Goal: Task Accomplishment & Management: Manage account settings

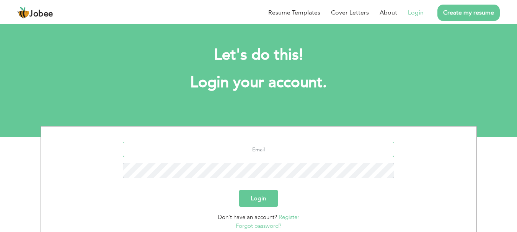
click at [264, 147] on input "text" at bounding box center [258, 149] width 271 height 15
type input "[EMAIL_ADDRESS][DOMAIN_NAME]"
click at [257, 200] on button "Login" at bounding box center [258, 198] width 39 height 17
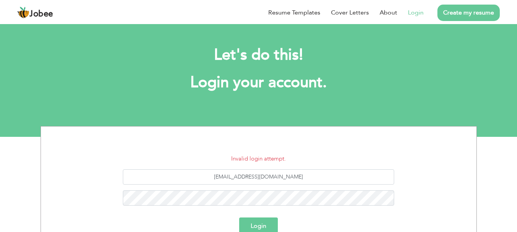
scroll to position [86, 0]
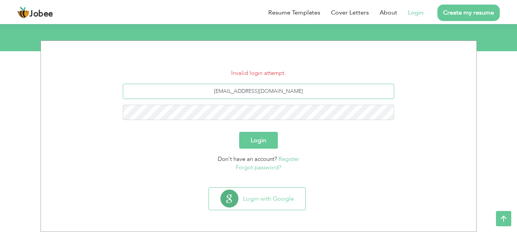
click at [299, 94] on input "[EMAIL_ADDRESS][DOMAIN_NAME]" at bounding box center [258, 91] width 271 height 15
type input "t"
type input "[EMAIL_ADDRESS][DOMAIN_NAME]"
click at [239, 132] on button "Login" at bounding box center [258, 140] width 39 height 17
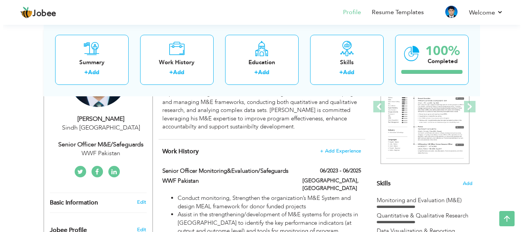
scroll to position [153, 0]
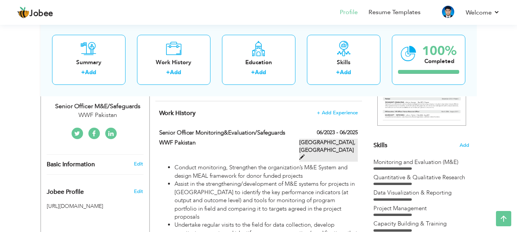
click at [305, 155] on span at bounding box center [301, 157] width 5 height 5
type input "Senior officer Monitoring&Evaluation/Safeguards"
type input "WWF Pakistan"
type input "06/2023"
type input "06/2025"
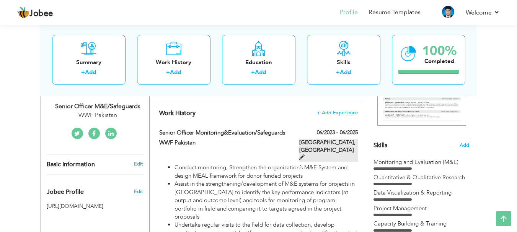
type input "[GEOGRAPHIC_DATA]"
type input "Karachi"
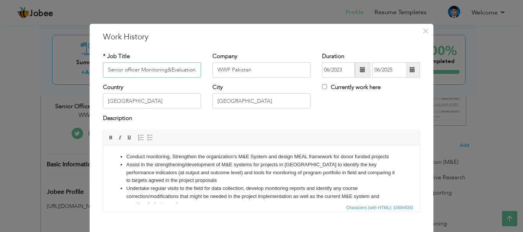
scroll to position [0, 28]
click at [136, 68] on input "Senior officer Monitoring&Evaluation/Safeguards" at bounding box center [152, 69] width 98 height 15
type input "Senior officer Monitoring & Evaluation/Safeguards"
click at [245, 100] on input "Karachi" at bounding box center [262, 101] width 98 height 15
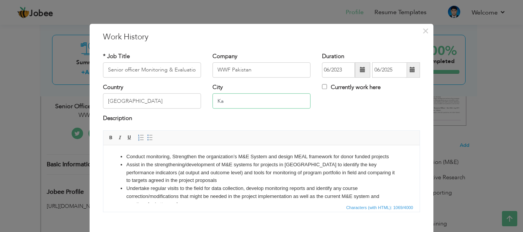
type input "K"
click at [340, 105] on div "Country Pakistan City Currently work here" at bounding box center [261, 98] width 329 height 31
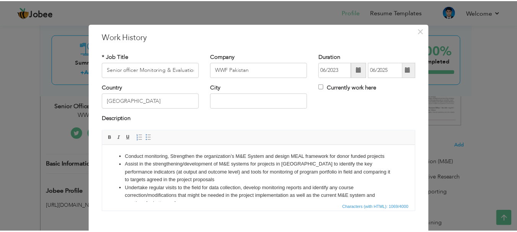
scroll to position [42, 0]
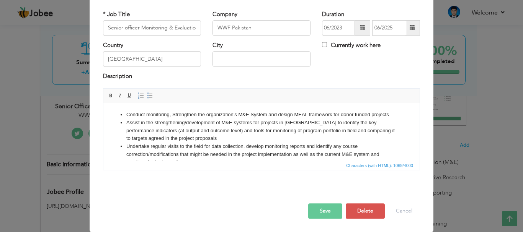
click at [319, 211] on button "Save" at bounding box center [325, 211] width 34 height 15
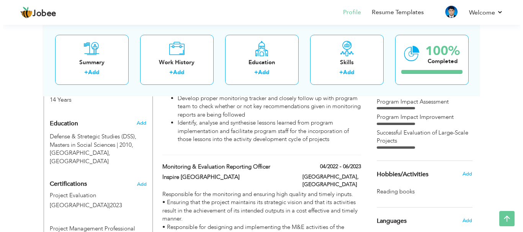
scroll to position [345, 0]
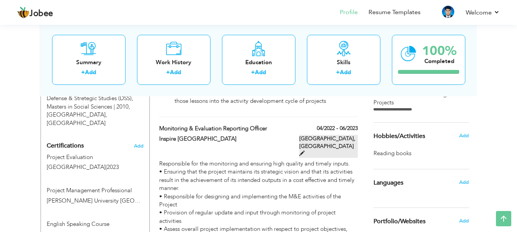
click at [305, 151] on span at bounding box center [301, 153] width 5 height 5
type input "Monitoring & Evaluation Reporting Officer"
type input "Inspire [GEOGRAPHIC_DATA]"
type input "04/2022"
type input "06/2023"
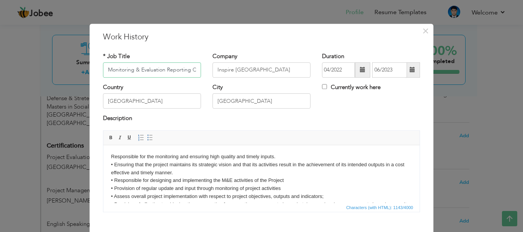
scroll to position [0, 13]
click at [255, 102] on input "Karachi" at bounding box center [262, 101] width 98 height 15
type input "K"
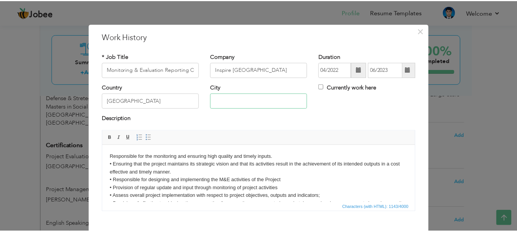
scroll to position [42, 0]
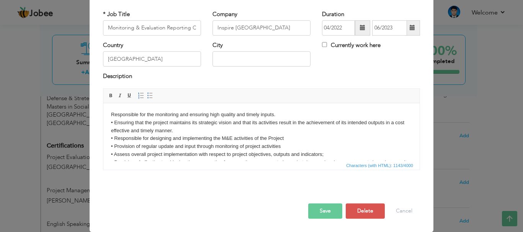
click at [317, 214] on button "Save" at bounding box center [325, 211] width 34 height 15
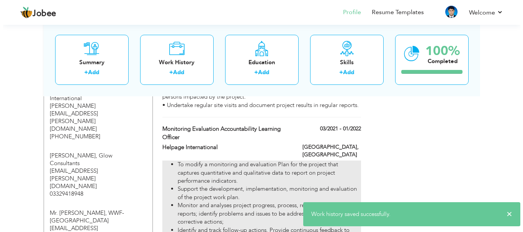
scroll to position [498, 0]
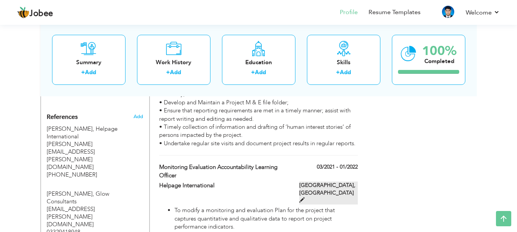
click at [305, 198] on span at bounding box center [301, 200] width 5 height 5
type input "Monitoring Evaluation Accountability Learning officer"
type input "Helpage International"
type input "03/2021"
type input "01/2022"
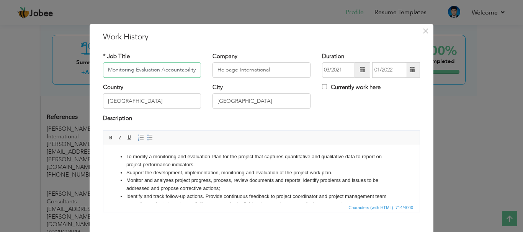
scroll to position [0, 38]
click at [247, 102] on input "Karachi" at bounding box center [262, 101] width 98 height 15
type input "K"
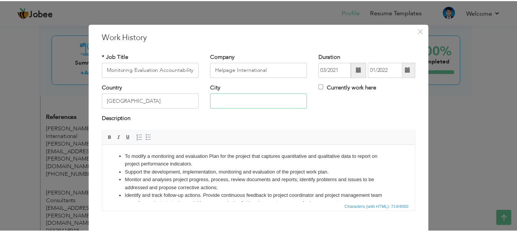
scroll to position [42, 0]
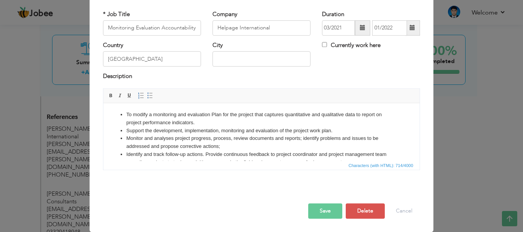
click at [314, 211] on button "Save" at bounding box center [325, 211] width 34 height 15
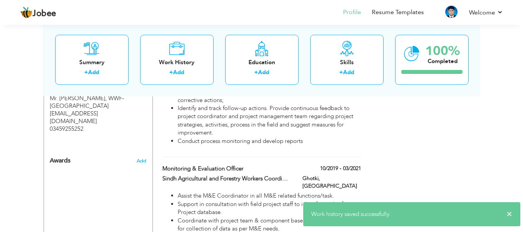
scroll to position [689, 0]
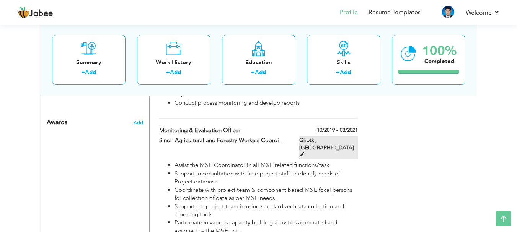
click at [305, 152] on span at bounding box center [301, 154] width 5 height 5
type input "Monitoring & Evaluation officer"
type input "Sindh Agricultural and Forestry Workers Coordinating Organization"
type input "10/2019"
type input "03/2021"
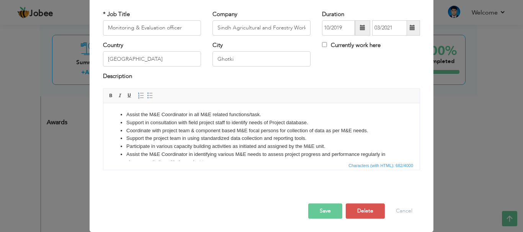
scroll to position [0, 0]
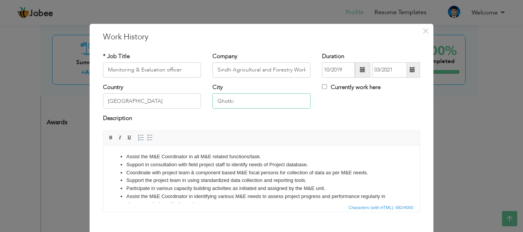
click at [247, 103] on input "Ghotki" at bounding box center [262, 101] width 98 height 15
type input "G"
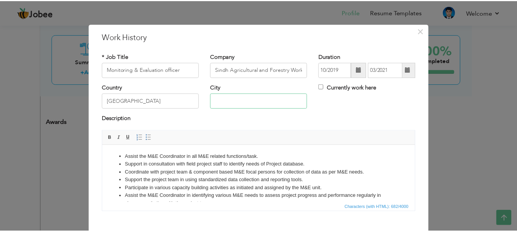
scroll to position [42, 0]
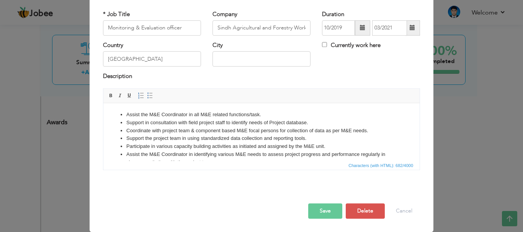
click at [322, 209] on button "Save" at bounding box center [325, 211] width 34 height 15
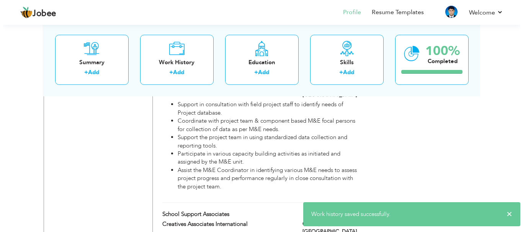
scroll to position [804, 0]
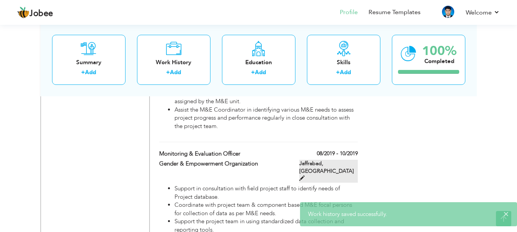
click at [305, 176] on span at bounding box center [301, 178] width 5 height 5
type input "Monitoring & Evaluation Officer"
type input "Gender & Empowerment Organization"
type input "08/2019"
type input "10/2019"
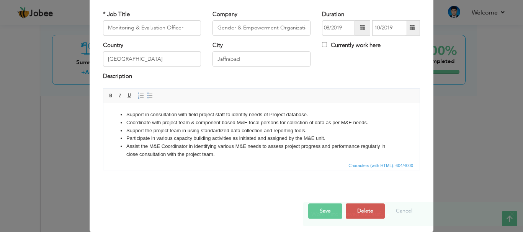
scroll to position [0, 0]
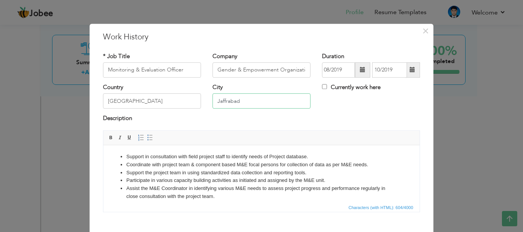
click at [254, 100] on input "Jaffrabad" at bounding box center [262, 101] width 98 height 15
type input "J"
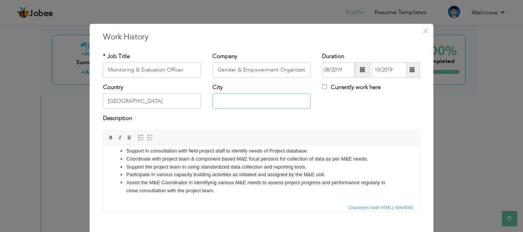
scroll to position [42, 0]
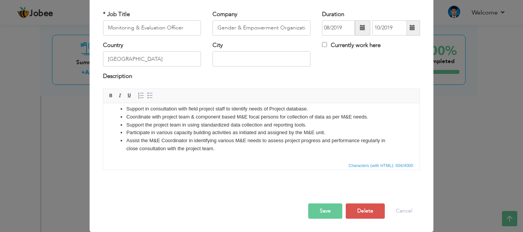
click at [313, 206] on button "Save" at bounding box center [325, 211] width 34 height 15
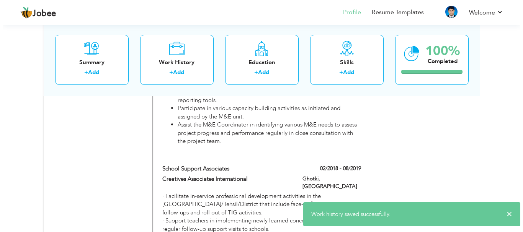
scroll to position [957, 0]
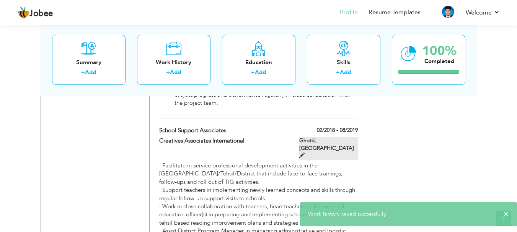
click at [305, 153] on span at bounding box center [301, 155] width 5 height 5
type input "School Support Associates"
type input "Creatives Associates International"
type input "02/2018"
type input "08/2019"
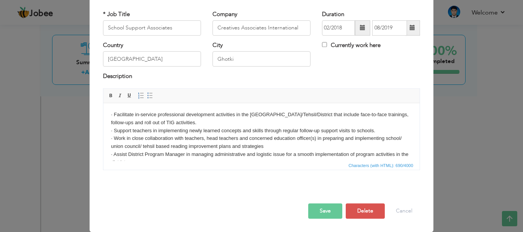
scroll to position [0, 0]
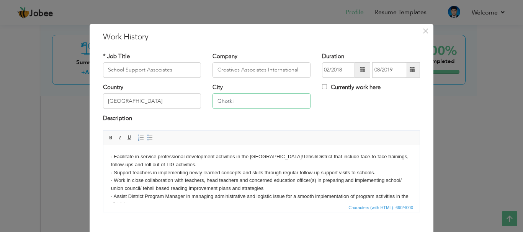
click at [236, 100] on input "Ghotki" at bounding box center [262, 101] width 98 height 15
type input "G"
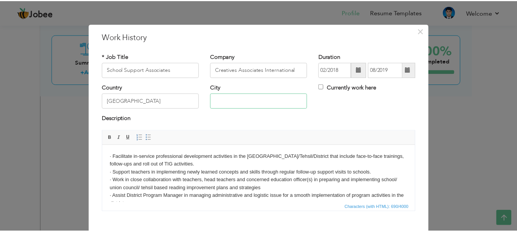
scroll to position [42, 0]
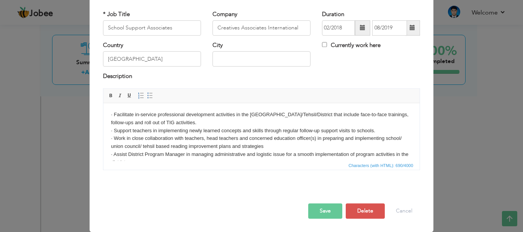
click at [316, 205] on button "Save" at bounding box center [325, 211] width 34 height 15
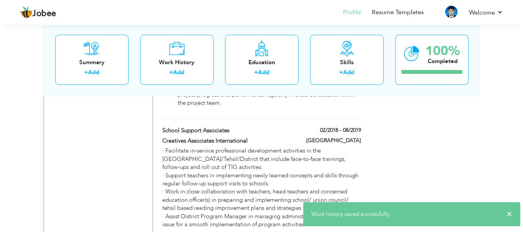
scroll to position [1072, 0]
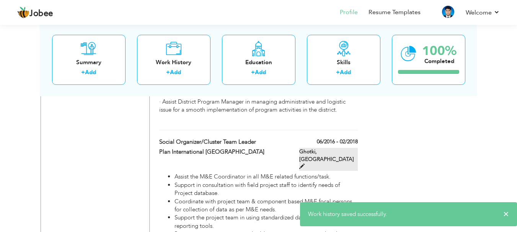
click at [305, 164] on span at bounding box center [301, 166] width 5 height 5
type input "Social Organizer/Cluster team leader"
type input "Plan International [GEOGRAPHIC_DATA]"
type input "06/2016"
type input "02/2018"
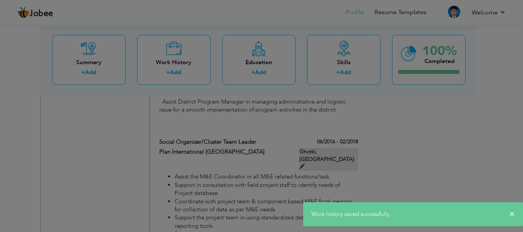
scroll to position [0, 0]
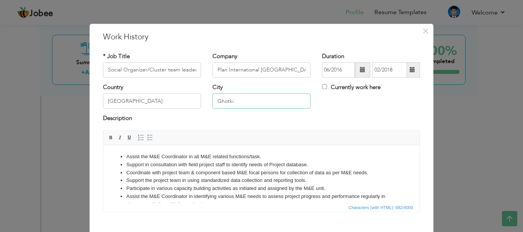
click at [257, 101] on input "Ghotki" at bounding box center [262, 101] width 98 height 15
type input "G"
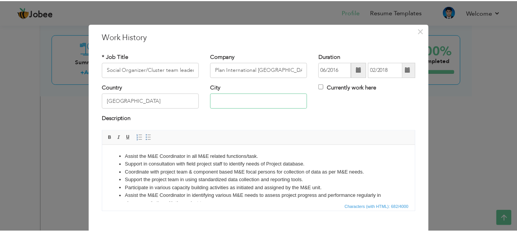
scroll to position [42, 0]
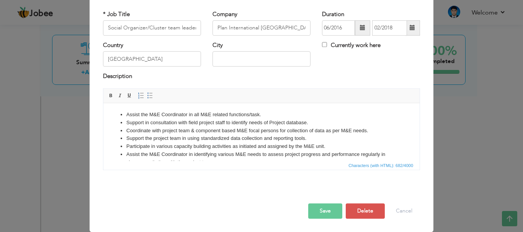
click at [322, 210] on button "Save" at bounding box center [325, 211] width 34 height 15
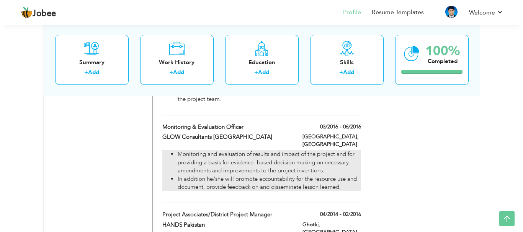
scroll to position [1264, 0]
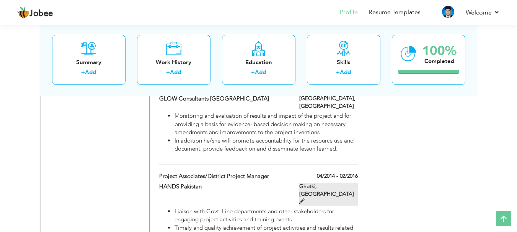
click at [305, 199] on span at bounding box center [301, 201] width 5 height 5
type input "Project Associates/District Project Manager"
type input "HANDS Pakistan"
type input "04/2014"
type input "02/2016"
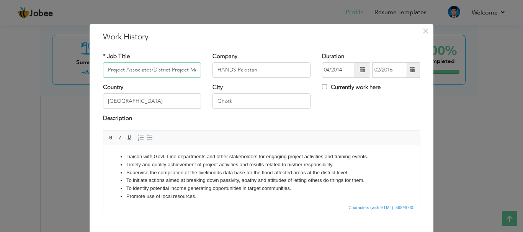
scroll to position [0, 15]
click at [257, 98] on input "Ghotki" at bounding box center [262, 101] width 98 height 15
type input "G"
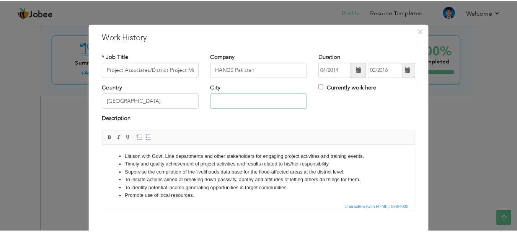
scroll to position [42, 0]
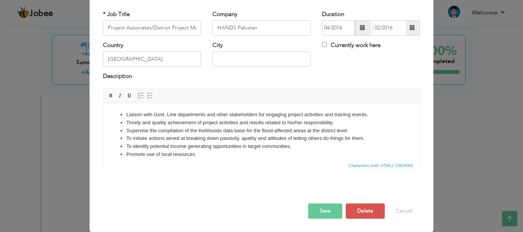
click at [324, 210] on button "Save" at bounding box center [325, 211] width 34 height 15
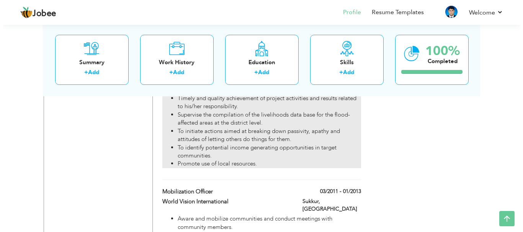
scroll to position [1417, 0]
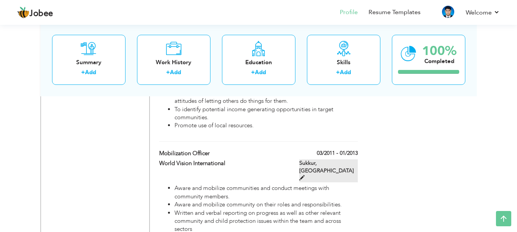
click at [305, 175] on span at bounding box center [301, 177] width 5 height 5
type input "Mobilization officer"
type input "World Vision International"
type input "03/2011"
type input "01/2013"
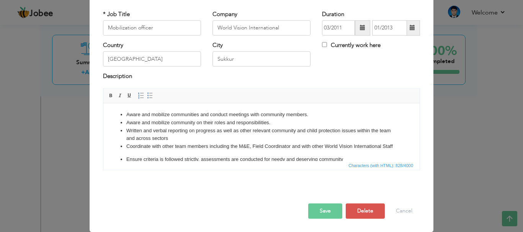
scroll to position [0, 0]
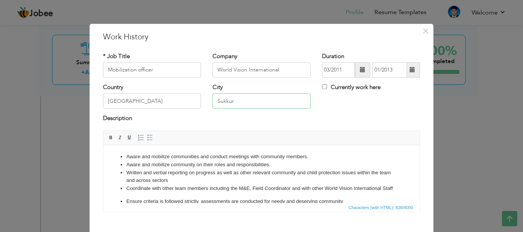
click at [263, 105] on input "Sukkur" at bounding box center [262, 101] width 98 height 15
type input "S"
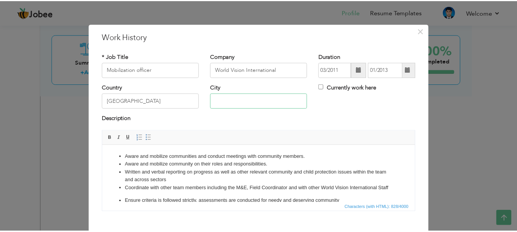
scroll to position [42, 0]
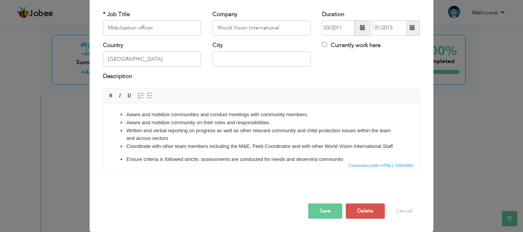
click at [320, 209] on button "Save" at bounding box center [325, 211] width 34 height 15
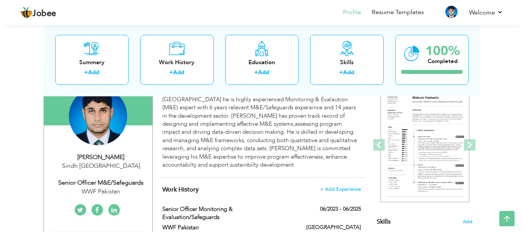
scroll to position [153, 0]
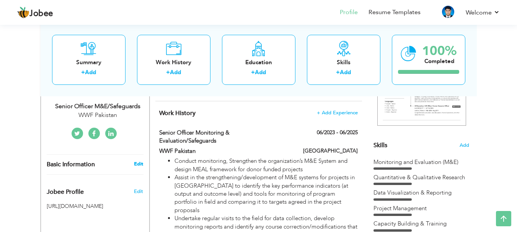
click at [139, 166] on link "Edit" at bounding box center [138, 164] width 9 height 7
type input "Tariq"
type input "Mehmood"
type input "03342590477"
select select "number:166"
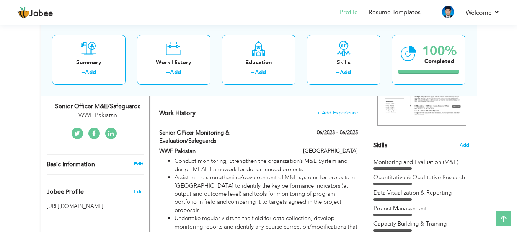
type input "Sindh"
select select "number:16"
type input "WWF Pakistan"
type input "Senior officer M&E/Safeguards"
type input "https://www.linkedin.com/in/tariq-mahmood-lakhan-a95b7645/"
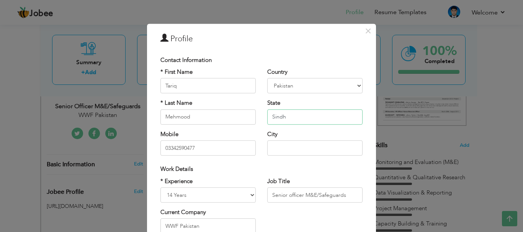
click at [286, 119] on input "Sindh" at bounding box center [314, 117] width 95 height 15
type input "S"
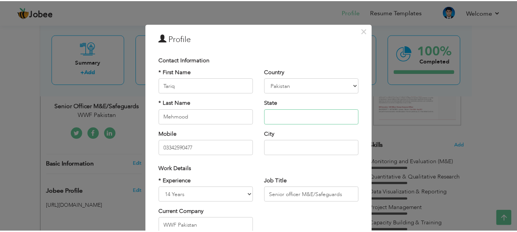
scroll to position [112, 0]
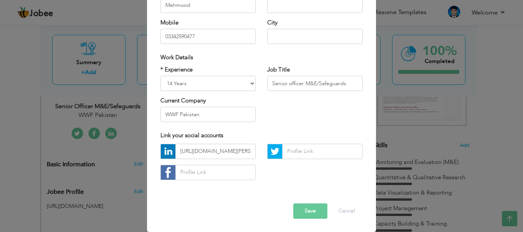
click at [306, 210] on button "Save" at bounding box center [310, 211] width 34 height 15
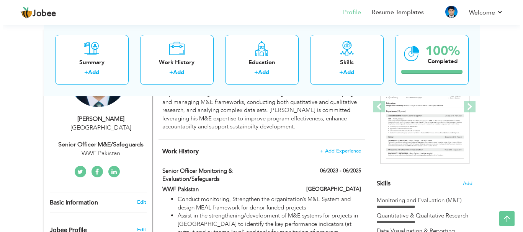
scroll to position [153, 0]
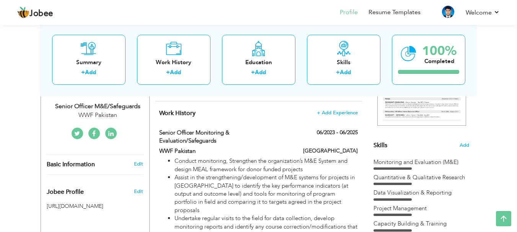
click at [133, 164] on div "Edit" at bounding box center [140, 164] width 18 height 7
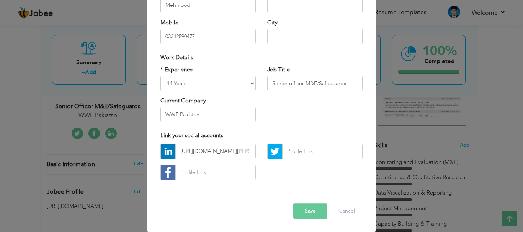
scroll to position [0, 0]
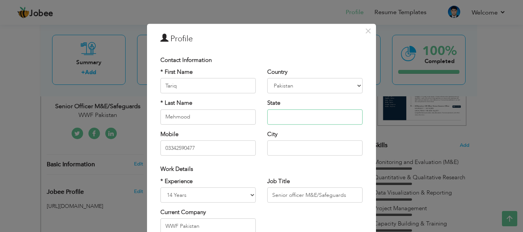
click at [281, 118] on input "text" at bounding box center [314, 117] width 95 height 15
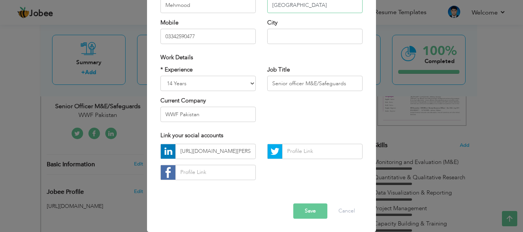
scroll to position [35, 0]
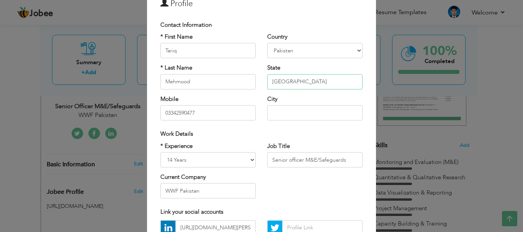
drag, startPoint x: 297, startPoint y: 83, endPoint x: 267, endPoint y: 83, distance: 30.3
click at [267, 83] on input "[GEOGRAPHIC_DATA]" at bounding box center [314, 81] width 95 height 15
type input "[GEOGRAPHIC_DATA]"
click at [278, 113] on input "text" at bounding box center [314, 112] width 95 height 15
paste input "[GEOGRAPHIC_DATA]"
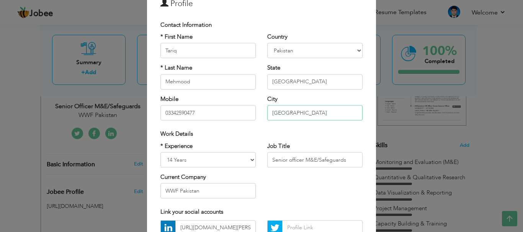
type input "[GEOGRAPHIC_DATA]"
click at [267, 131] on div "Work Details" at bounding box center [261, 134] width 202 height 8
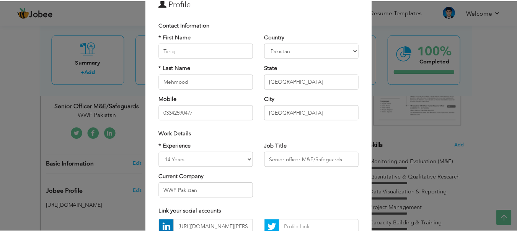
scroll to position [112, 0]
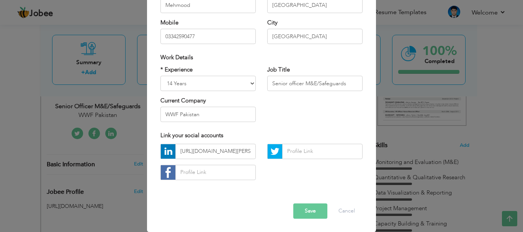
click at [307, 214] on button "Save" at bounding box center [310, 211] width 34 height 15
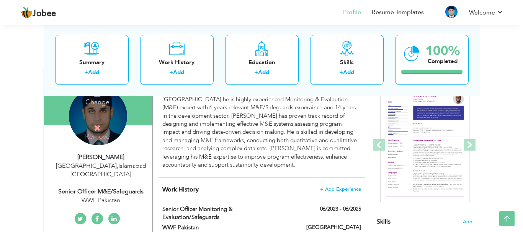
scroll to position [115, 0]
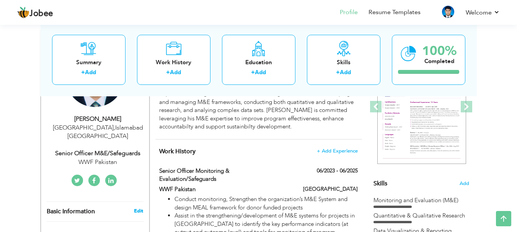
click at [138, 208] on link "Edit" at bounding box center [138, 211] width 9 height 7
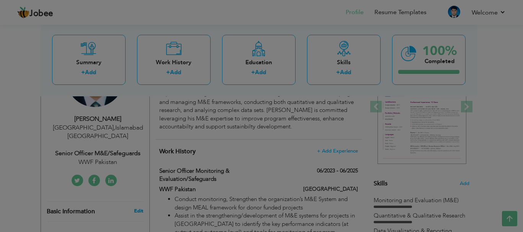
scroll to position [0, 0]
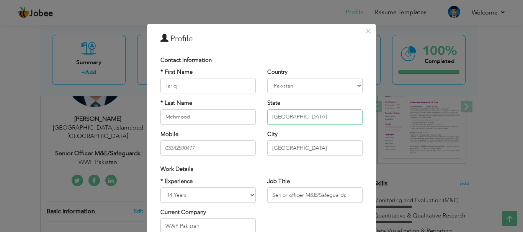
click at [302, 113] on input "[GEOGRAPHIC_DATA]" at bounding box center [314, 117] width 95 height 15
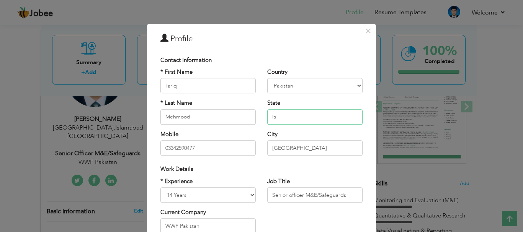
type input "I"
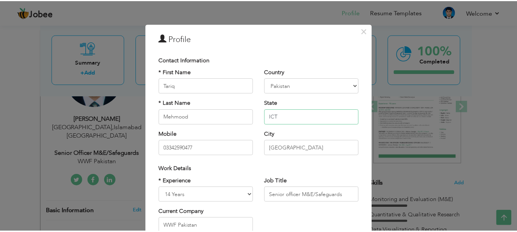
scroll to position [112, 0]
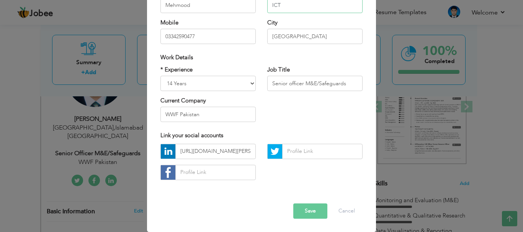
type input "ICT"
click at [308, 214] on button "Save" at bounding box center [310, 211] width 34 height 15
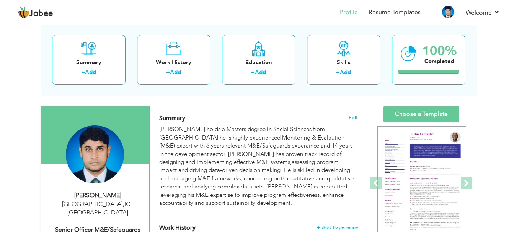
scroll to position [0, 0]
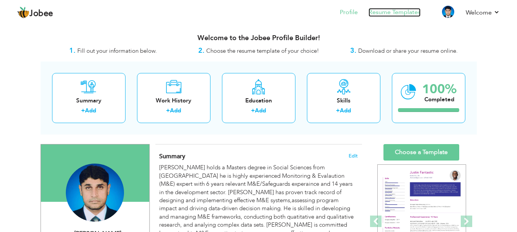
click at [395, 9] on link "Resume Templates" at bounding box center [395, 12] width 52 height 9
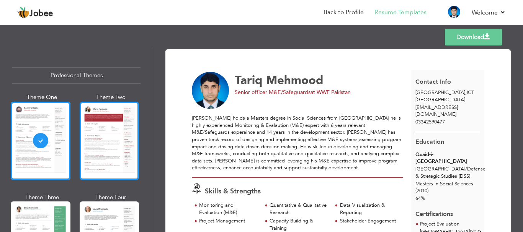
click at [114, 141] on div at bounding box center [110, 141] width 60 height 78
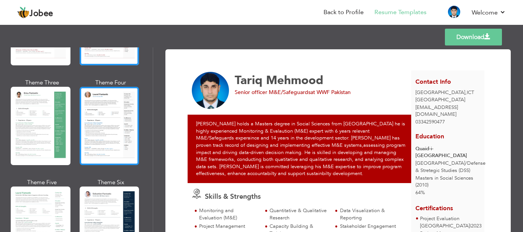
scroll to position [153, 0]
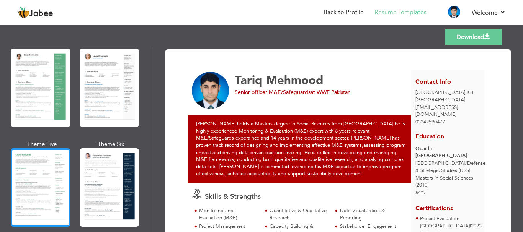
click at [52, 173] on div at bounding box center [41, 188] width 60 height 78
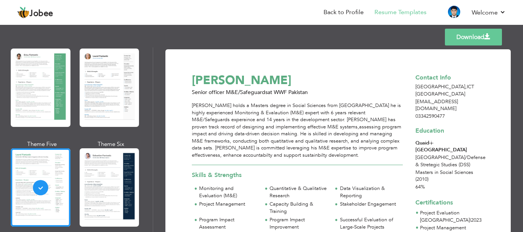
scroll to position [77, 0]
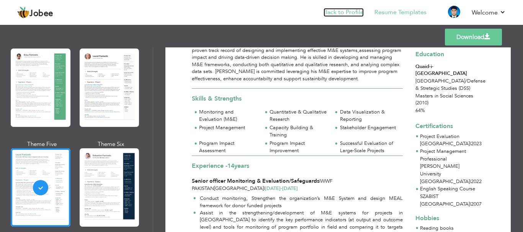
click at [332, 15] on link "Back to Profile" at bounding box center [344, 12] width 40 height 9
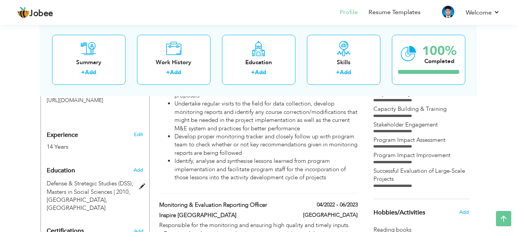
scroll to position [306, 0]
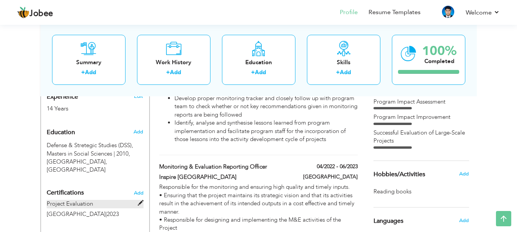
click at [137, 200] on label "Project Evaluation" at bounding box center [95, 204] width 97 height 8
type input "Project Evaluation"
type input "University of Karachi"
type input "2023"
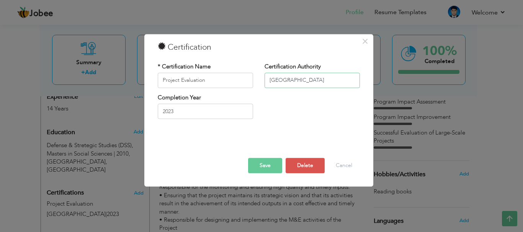
click at [269, 80] on input "University of Karachi" at bounding box center [312, 80] width 95 height 15
click at [269, 79] on input "Distance Learning University of Karachi" at bounding box center [312, 80] width 95 height 15
type input "Directorate Distance Learning [GEOGRAPHIC_DATA]"
click at [291, 109] on div "Completion Year 2023" at bounding box center [259, 109] width 214 height 31
click at [261, 168] on button "Save" at bounding box center [265, 165] width 34 height 15
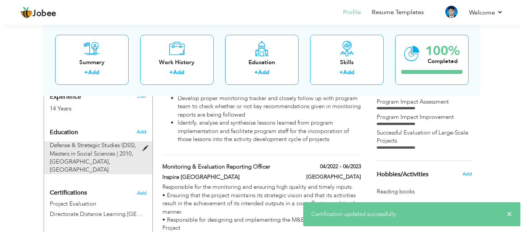
scroll to position [345, 0]
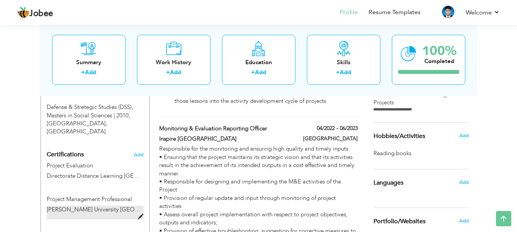
click at [140, 214] on span at bounding box center [141, 217] width 6 height 6
type input "Project Management Professional"
type input "Muhammad Ali Jinnah University Karachi"
type input "2022"
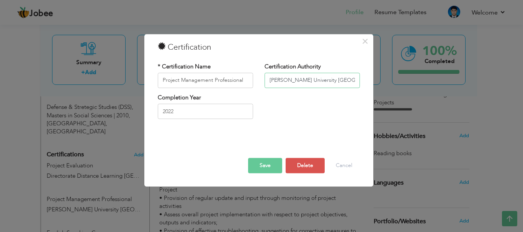
scroll to position [0, 11]
drag, startPoint x: 270, startPoint y: 80, endPoint x: 359, endPoint y: 82, distance: 88.9
click at [359, 82] on input "Muhammad Ali Jinnah University Karachi" at bounding box center [312, 80] width 95 height 15
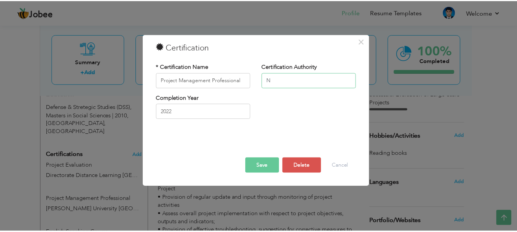
scroll to position [0, 0]
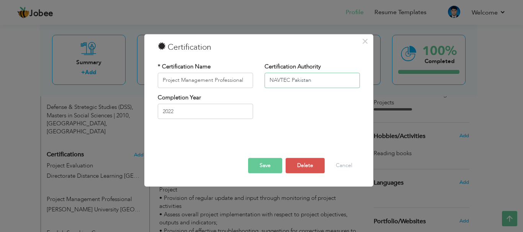
type input "NAVTEC Pakistan"
click at [270, 165] on button "Save" at bounding box center [265, 165] width 34 height 15
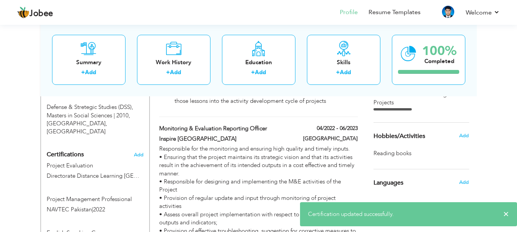
scroll to position [383, 0]
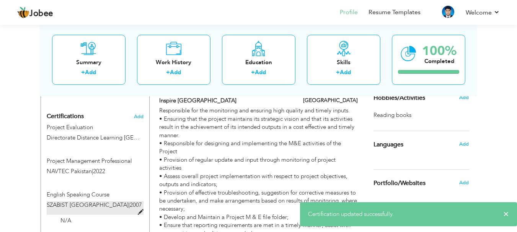
click at [138, 210] on span at bounding box center [141, 213] width 6 height 6
type input "English Speaking Course"
type input "SZABIST Hyderabad"
type input "2007"
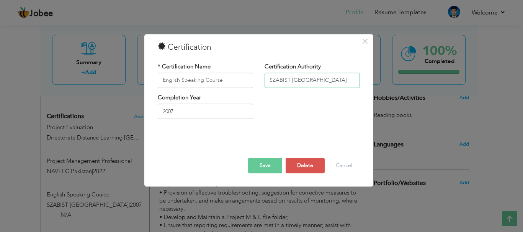
drag, startPoint x: 321, startPoint y: 79, endPoint x: 270, endPoint y: 77, distance: 51.8
click at [270, 77] on input "SZABIST Hyderabad" at bounding box center [312, 80] width 95 height 15
click at [329, 80] on input "SZABIST Hyderabad" at bounding box center [312, 80] width 95 height 15
type input "SZABIST"
click at [268, 163] on button "Save" at bounding box center [265, 165] width 34 height 15
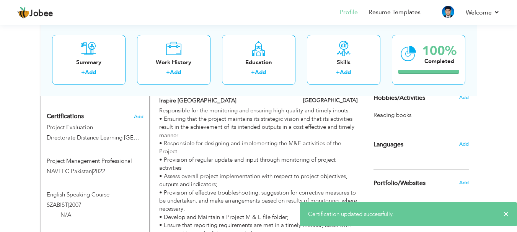
scroll to position [421, 0]
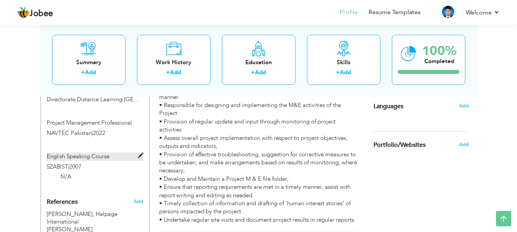
click at [141, 153] on span at bounding box center [141, 156] width 6 height 6
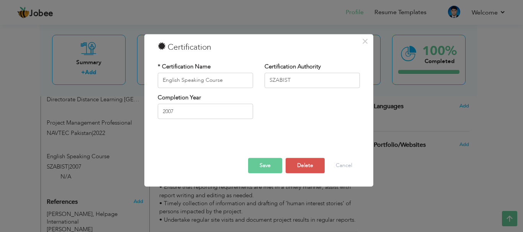
click at [257, 165] on button "Save" at bounding box center [265, 165] width 34 height 15
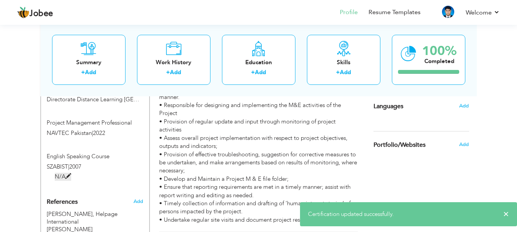
click at [68, 174] on span at bounding box center [68, 177] width 6 height 6
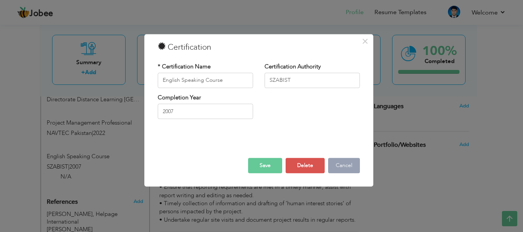
click at [342, 168] on button "Cancel" at bounding box center [344, 165] width 32 height 15
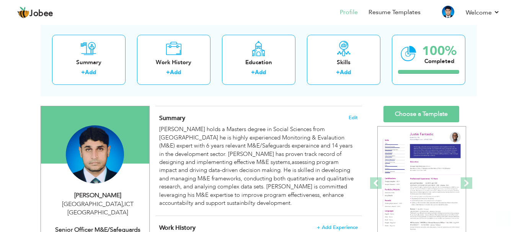
scroll to position [0, 0]
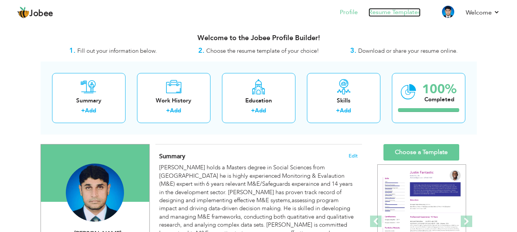
click at [387, 14] on link "Resume Templates" at bounding box center [395, 12] width 52 height 9
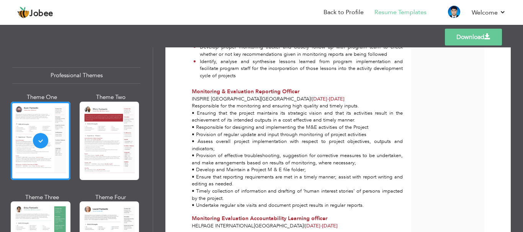
scroll to position [45, 0]
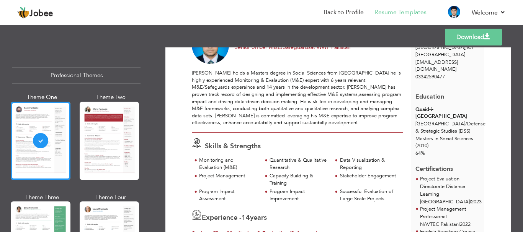
click at [476, 35] on link "Download" at bounding box center [473, 37] width 57 height 17
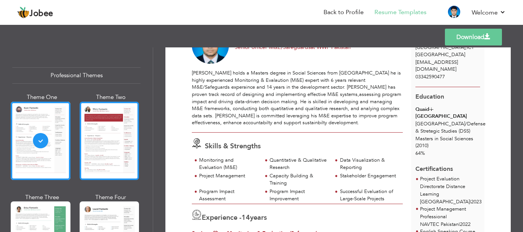
click at [112, 141] on div at bounding box center [110, 141] width 60 height 78
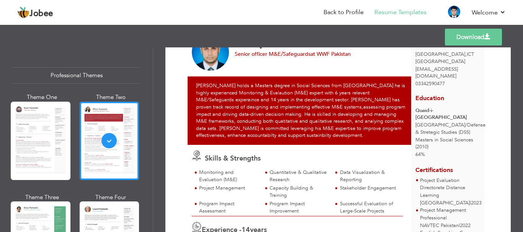
scroll to position [0, 0]
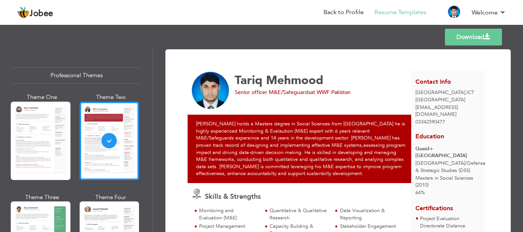
click at [465, 38] on link "Download" at bounding box center [473, 37] width 57 height 17
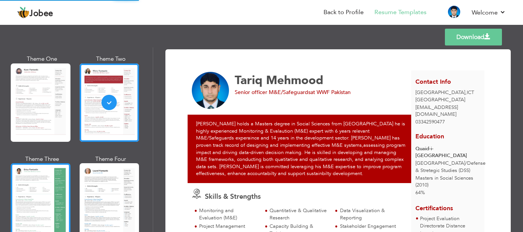
scroll to position [77, 0]
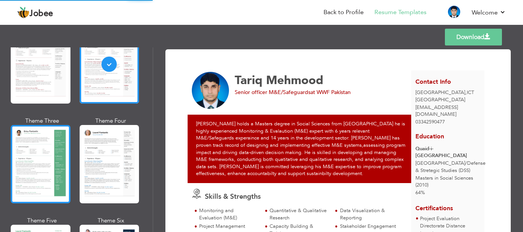
click at [31, 160] on div at bounding box center [41, 164] width 60 height 78
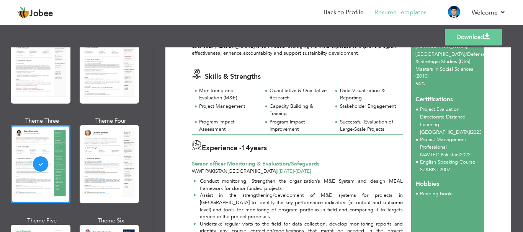
scroll to position [0, 0]
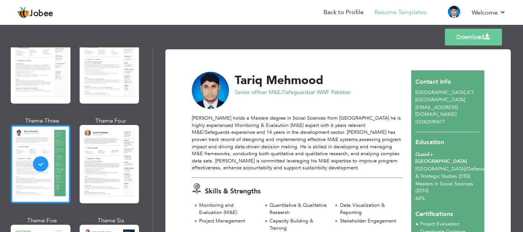
click at [463, 36] on link "Download" at bounding box center [473, 37] width 57 height 17
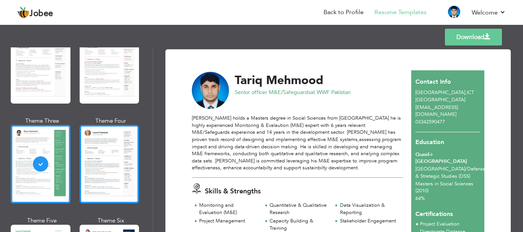
click at [110, 163] on div at bounding box center [110, 164] width 60 height 78
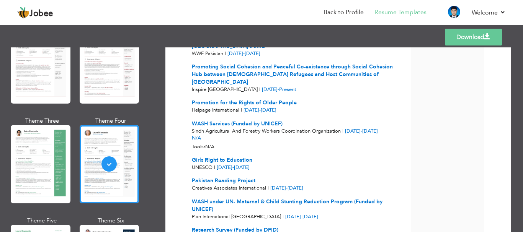
scroll to position [1385, 0]
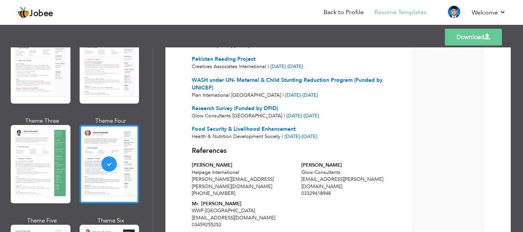
click at [469, 38] on link "Download" at bounding box center [473, 37] width 57 height 17
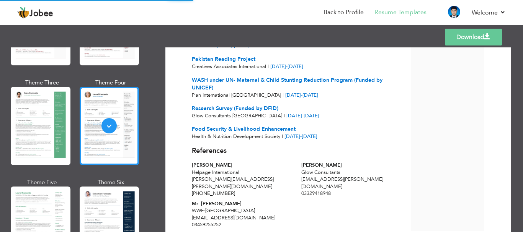
scroll to position [153, 0]
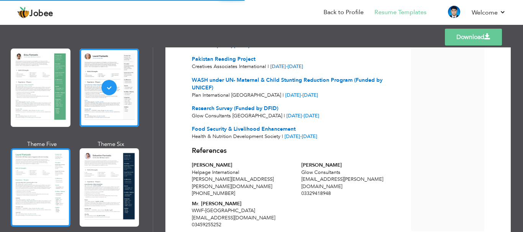
click at [41, 166] on div at bounding box center [41, 188] width 60 height 78
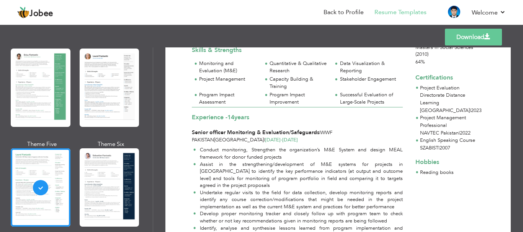
scroll to position [0, 0]
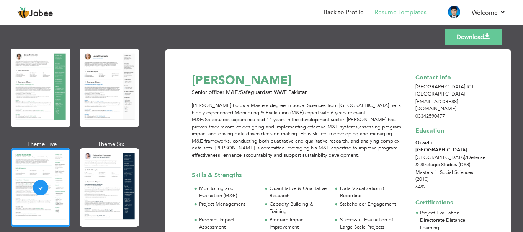
click at [459, 36] on link "Download" at bounding box center [473, 37] width 57 height 17
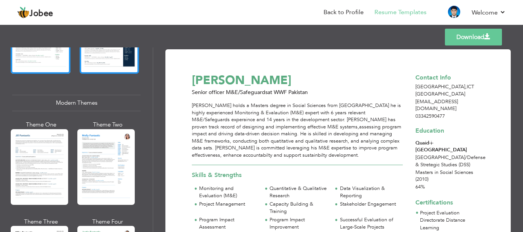
scroll to position [345, 0]
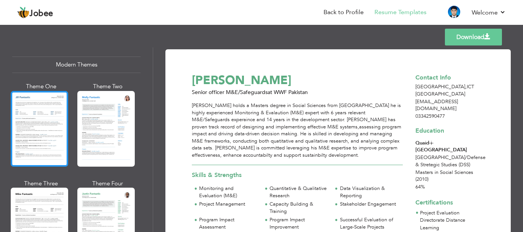
click at [31, 111] on div at bounding box center [39, 129] width 57 height 76
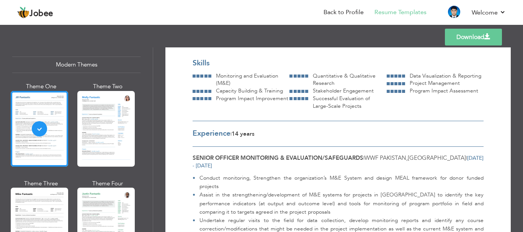
scroll to position [10, 0]
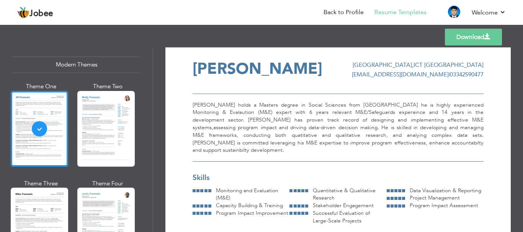
click at [471, 39] on link "Download" at bounding box center [473, 37] width 57 height 17
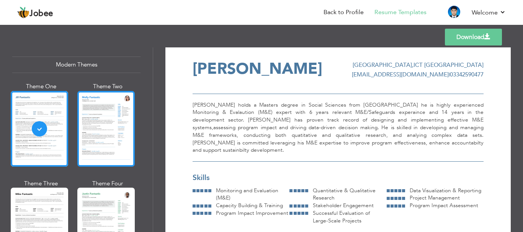
click at [97, 105] on div at bounding box center [105, 129] width 57 height 76
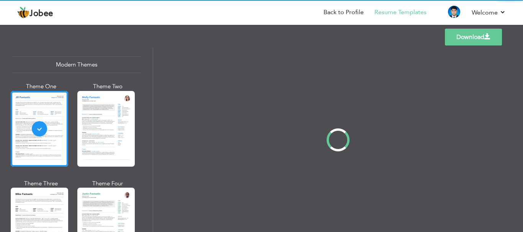
scroll to position [0, 0]
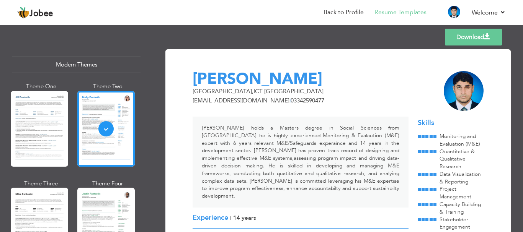
click at [471, 38] on link "Download" at bounding box center [473, 37] width 57 height 17
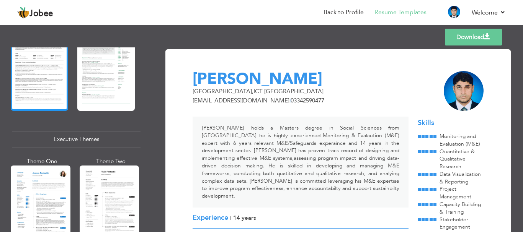
scroll to position [574, 0]
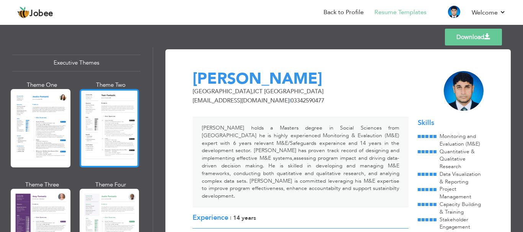
click at [107, 113] on div at bounding box center [110, 128] width 60 height 78
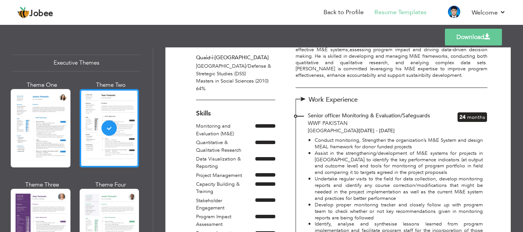
scroll to position [0, 0]
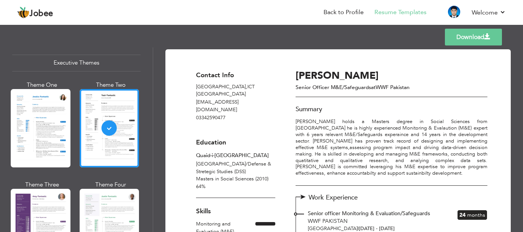
click at [462, 41] on link "Download" at bounding box center [473, 37] width 57 height 17
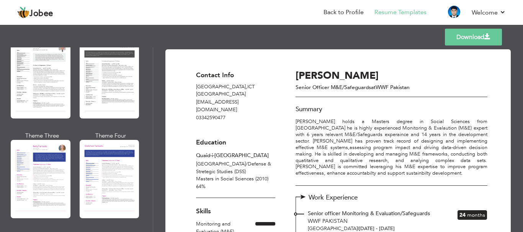
scroll to position [996, 0]
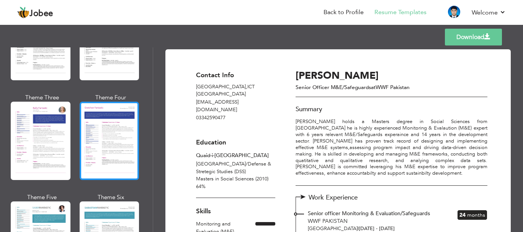
click at [113, 135] on div at bounding box center [110, 141] width 60 height 78
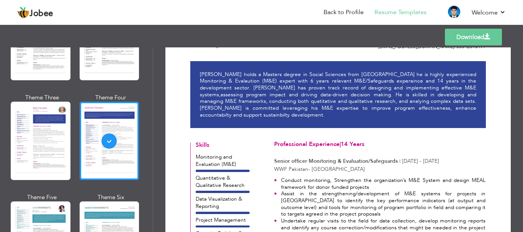
scroll to position [0, 0]
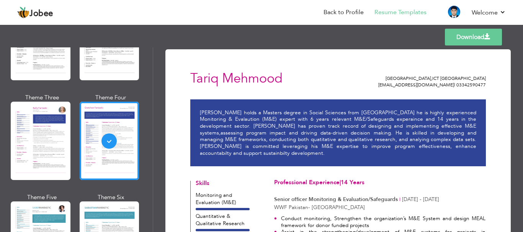
click at [468, 41] on link "Download" at bounding box center [473, 37] width 57 height 17
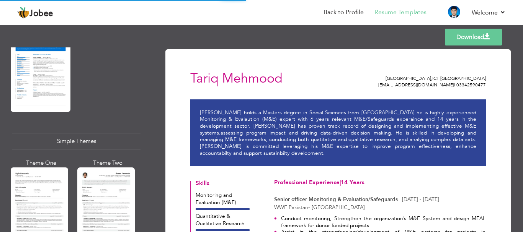
scroll to position [1376, 0]
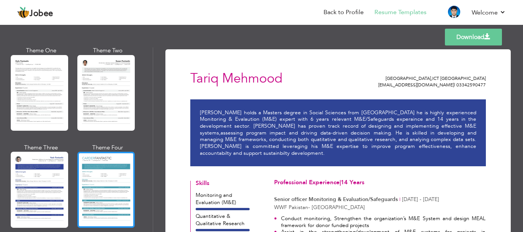
click at [96, 164] on div at bounding box center [105, 190] width 57 height 76
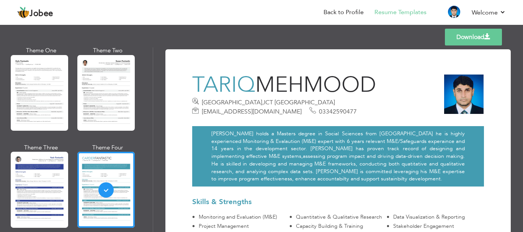
click at [476, 40] on link "Download" at bounding box center [473, 37] width 57 height 17
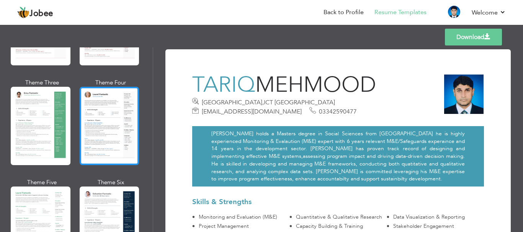
scroll to position [230, 0]
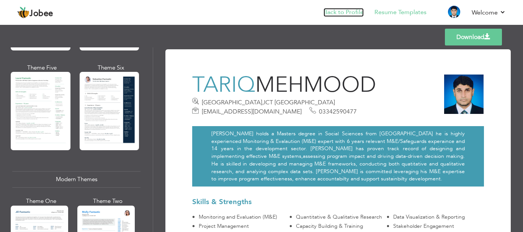
click at [332, 15] on link "Back to Profile" at bounding box center [344, 12] width 40 height 9
